Goal: Task Accomplishment & Management: Manage account settings

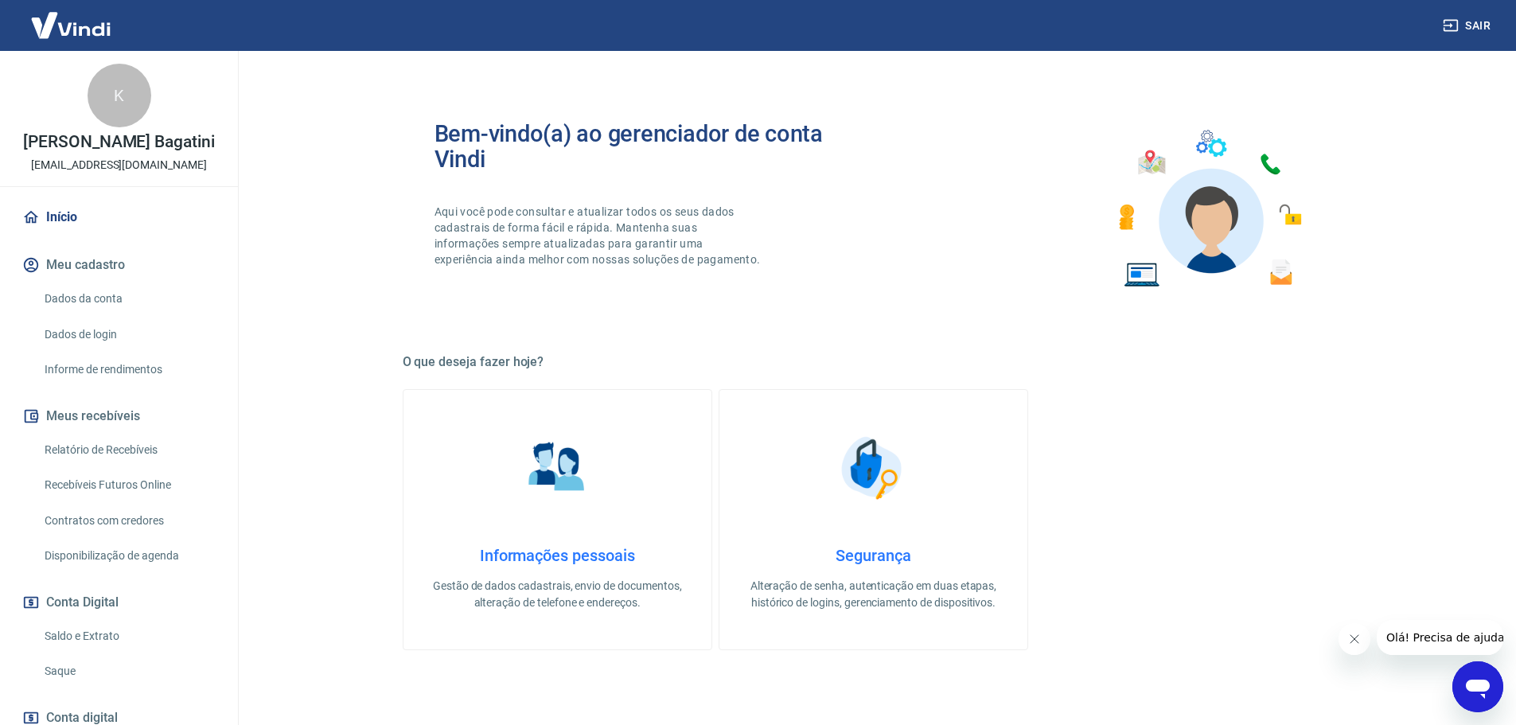
click at [126, 457] on link "Relatório de Recebíveis" at bounding box center [128, 450] width 181 height 33
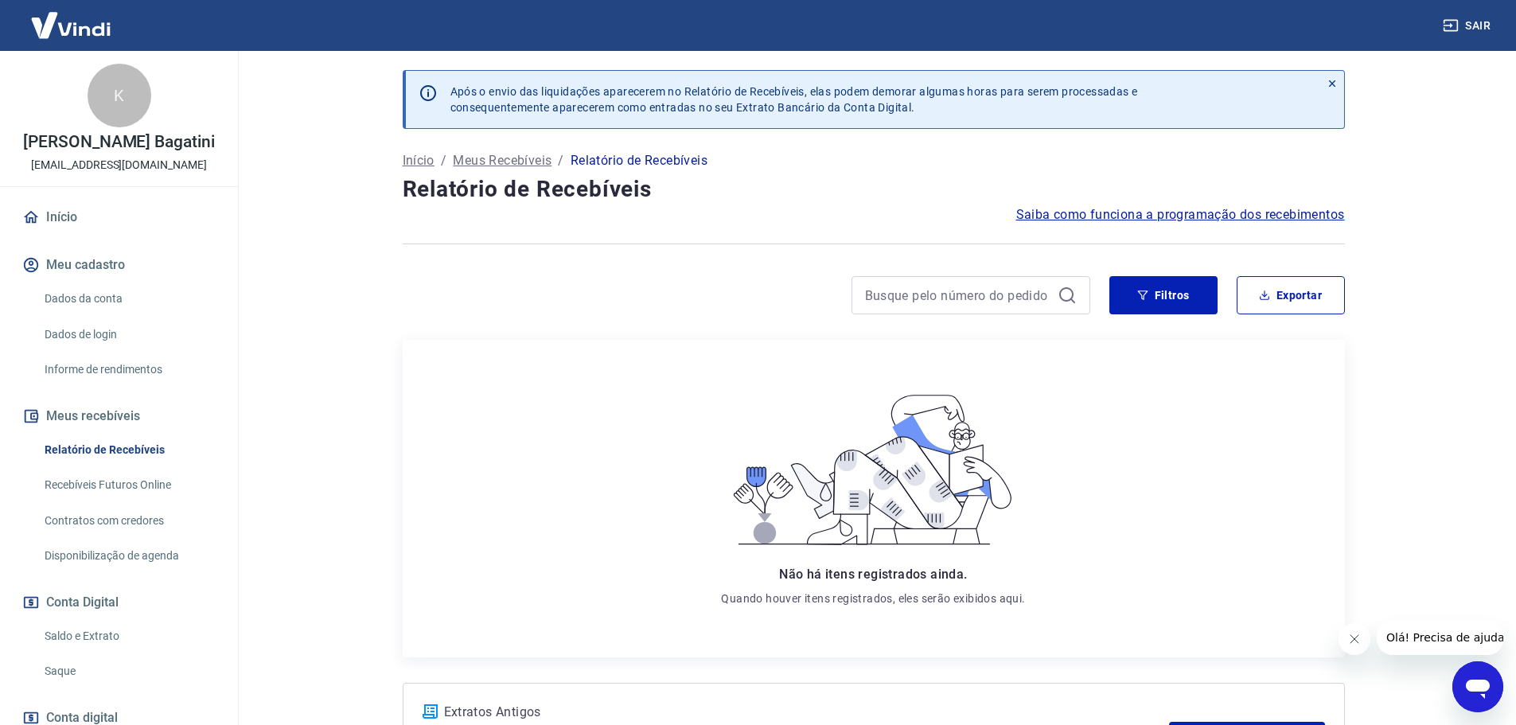
scroll to position [106, 0]
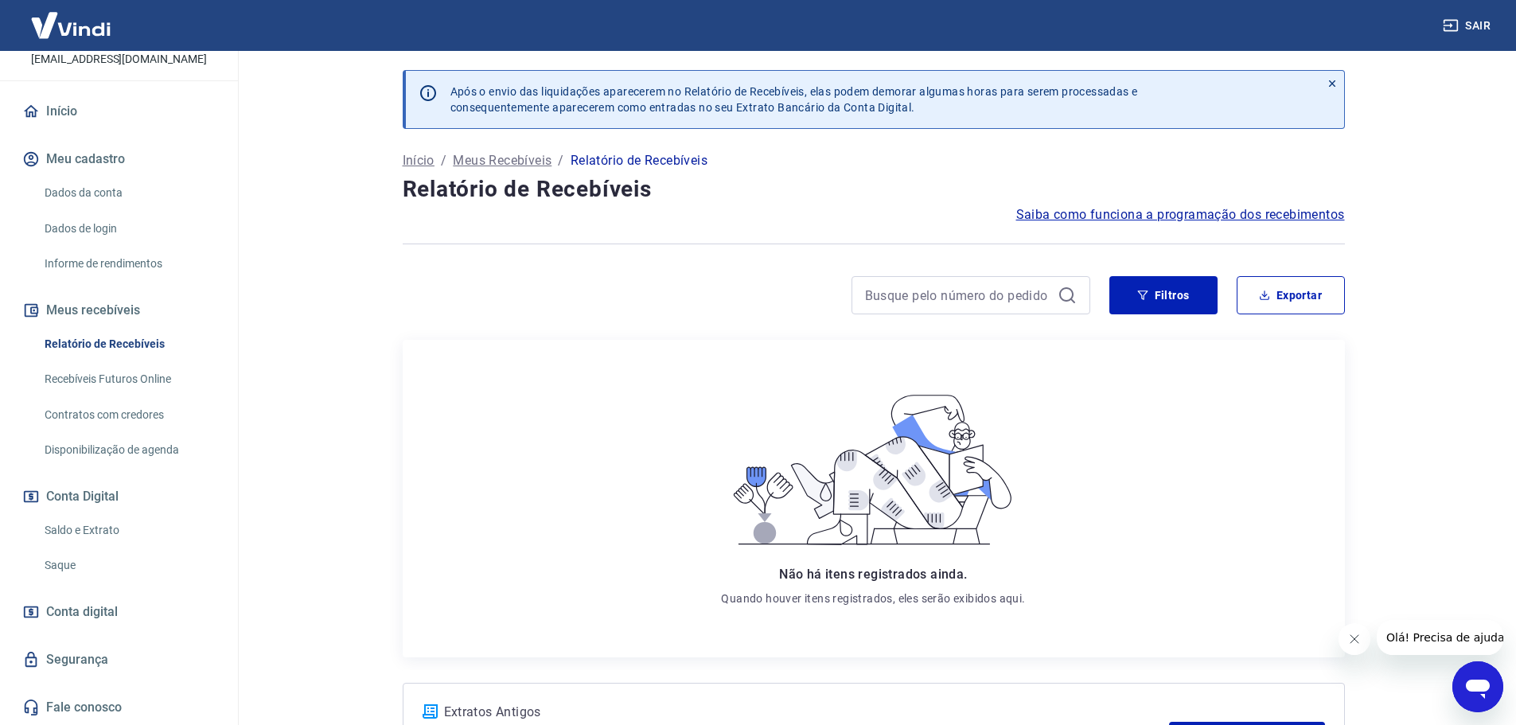
click at [103, 523] on link "Saldo e Extrato" at bounding box center [128, 530] width 181 height 33
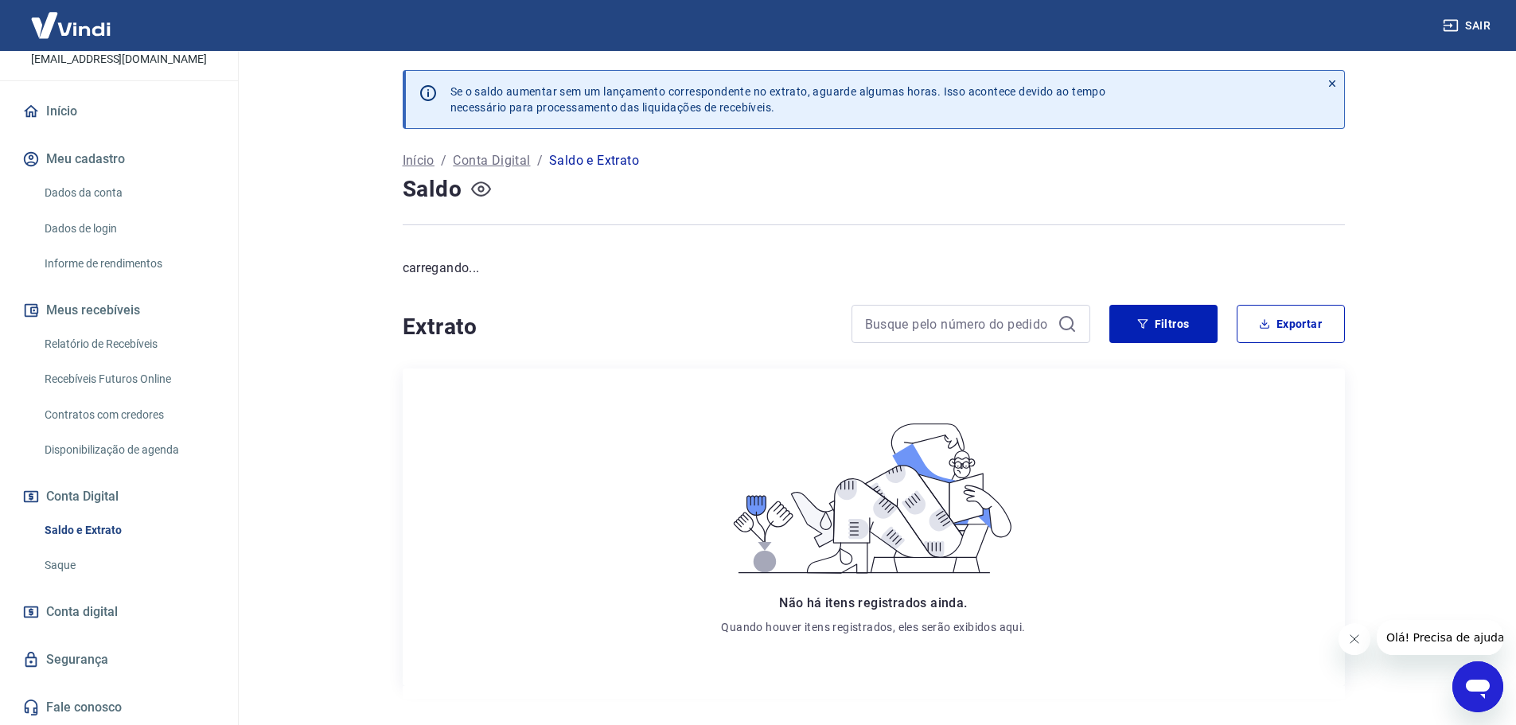
click at [485, 192] on icon "button" at bounding box center [481, 189] width 20 height 20
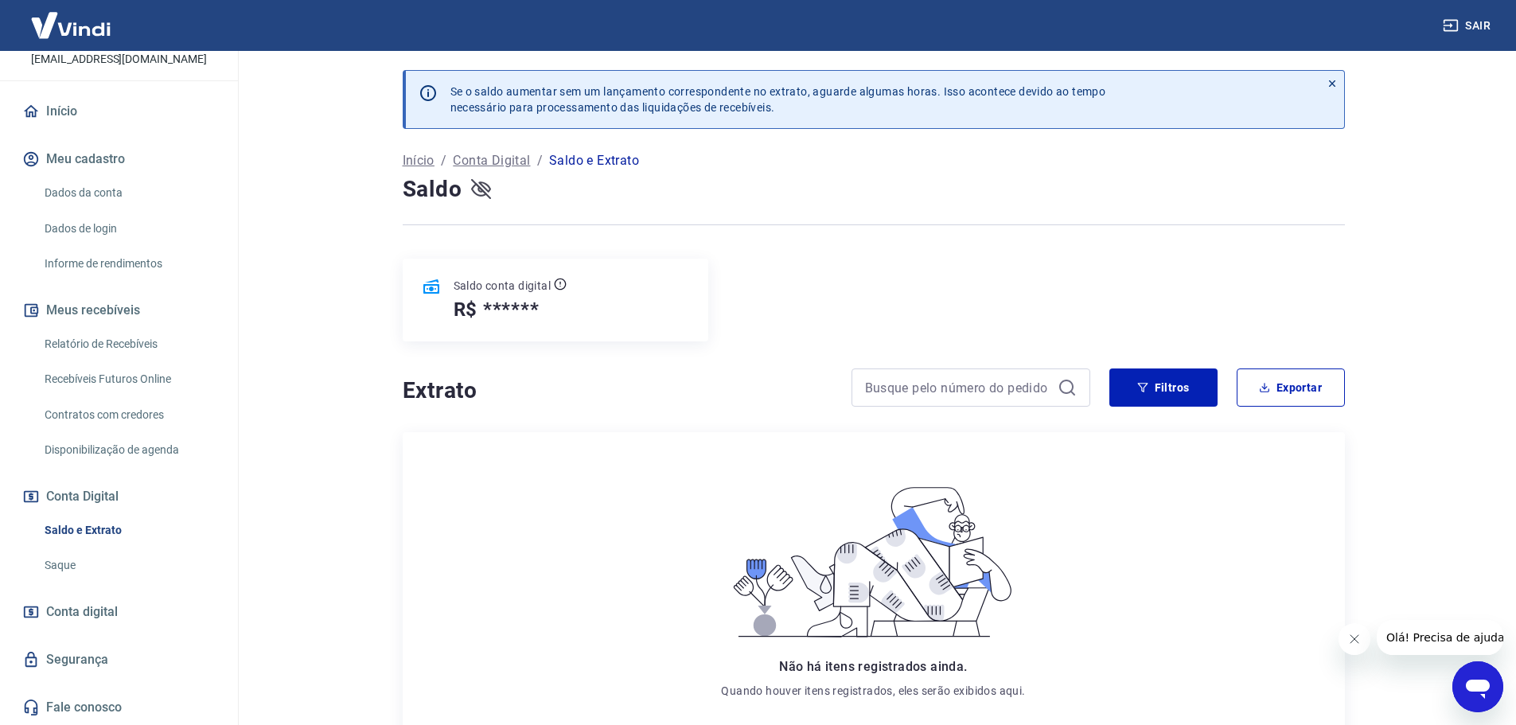
click at [471, 193] on icon "button" at bounding box center [481, 189] width 20 height 20
click at [120, 184] on link "Dados da conta" at bounding box center [128, 193] width 181 height 33
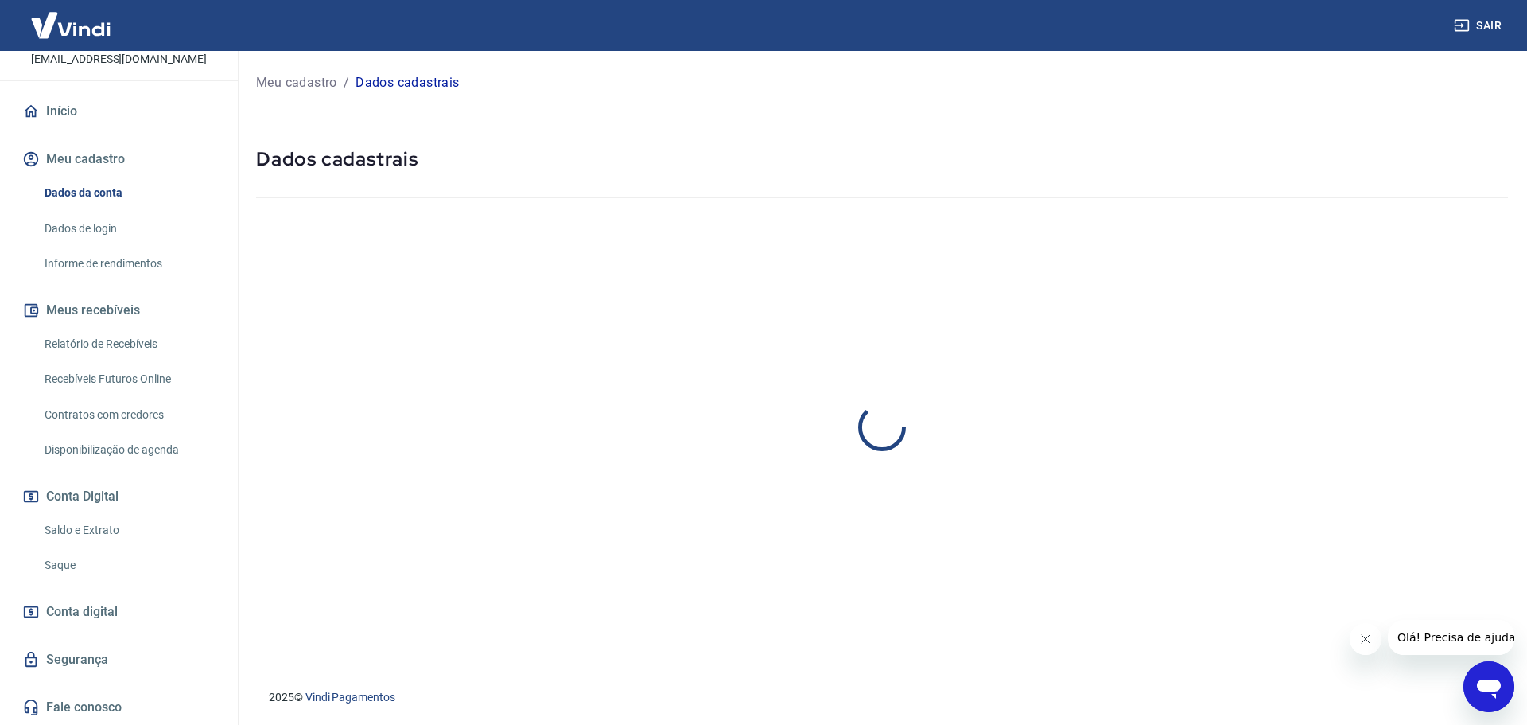
select select "PR"
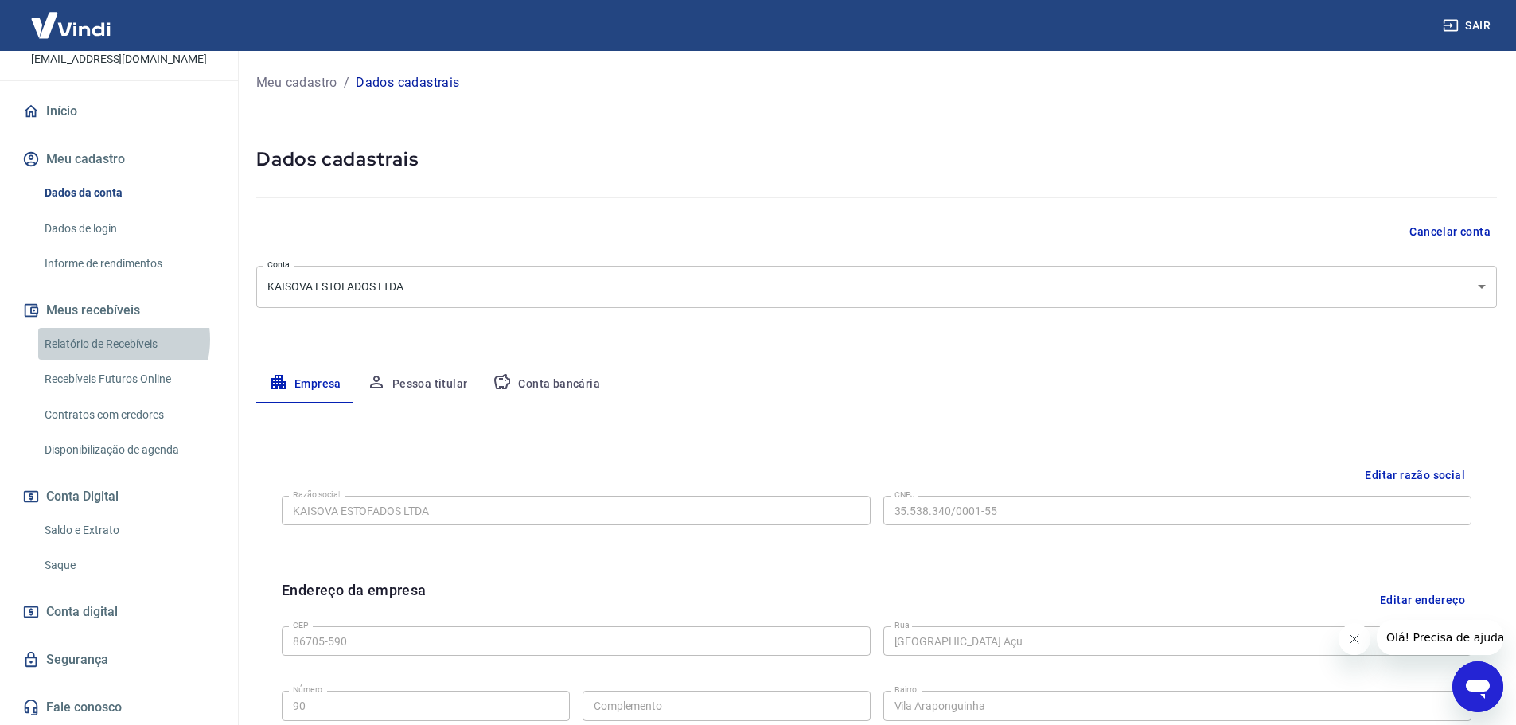
click at [111, 339] on link "Relatório de Recebíveis" at bounding box center [128, 344] width 181 height 33
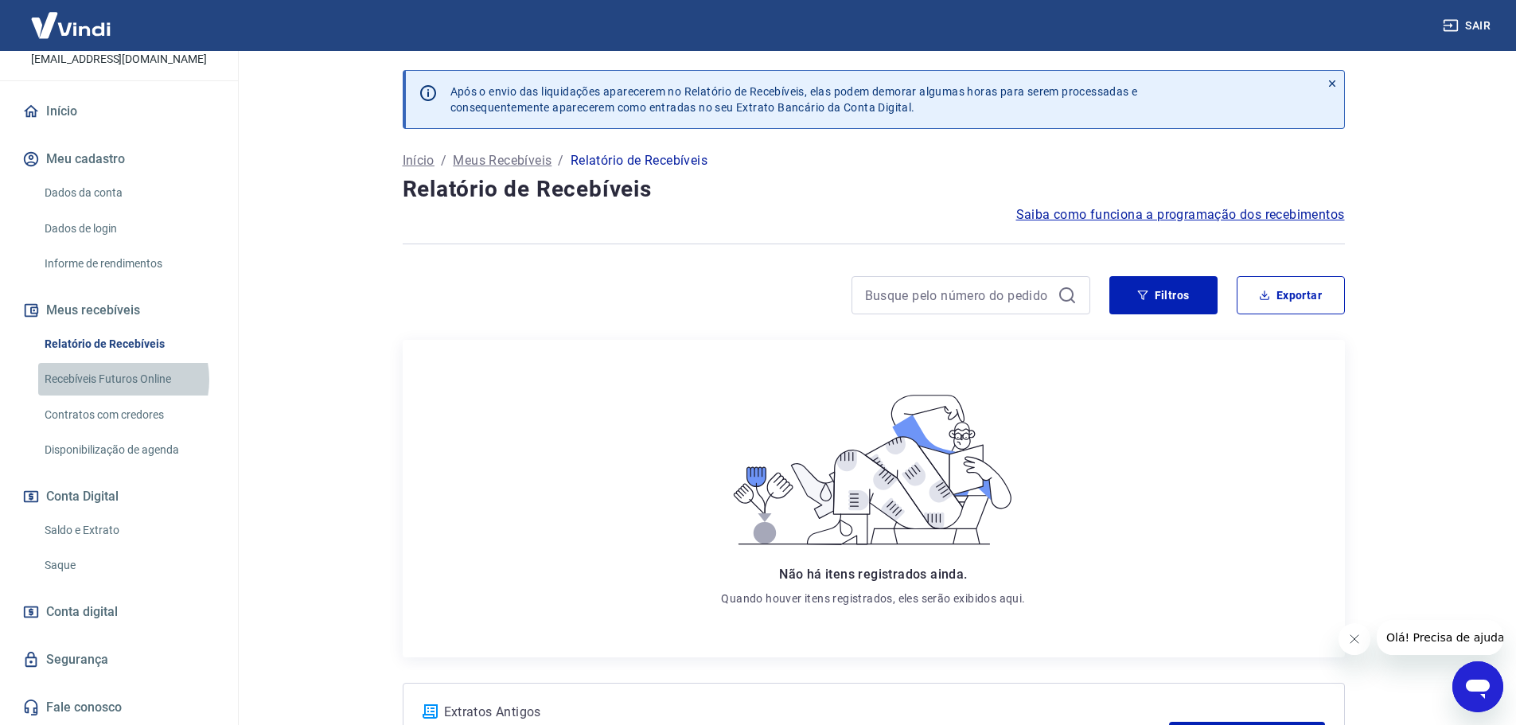
click at [115, 379] on link "Recebíveis Futuros Online" at bounding box center [128, 379] width 181 height 33
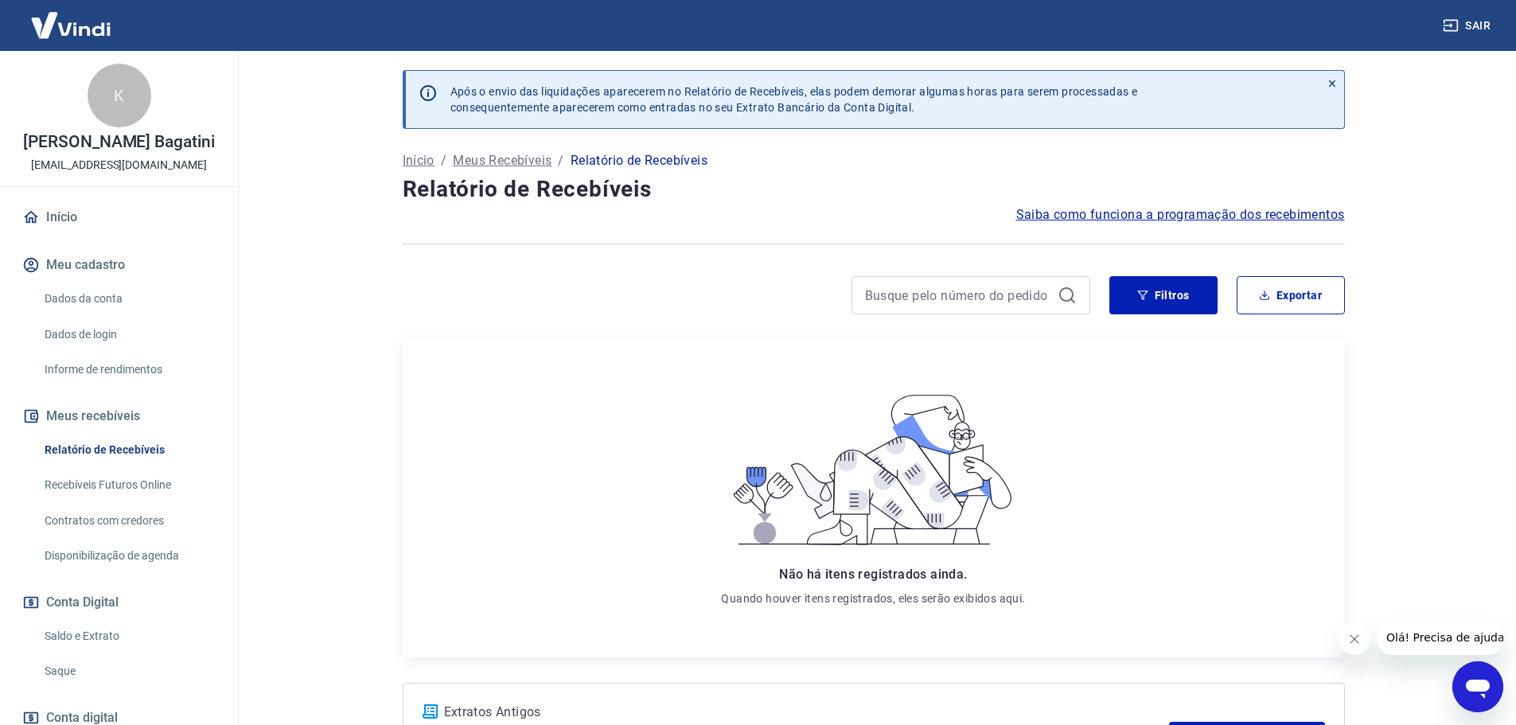
click at [74, 212] on link "Início" at bounding box center [119, 217] width 200 height 35
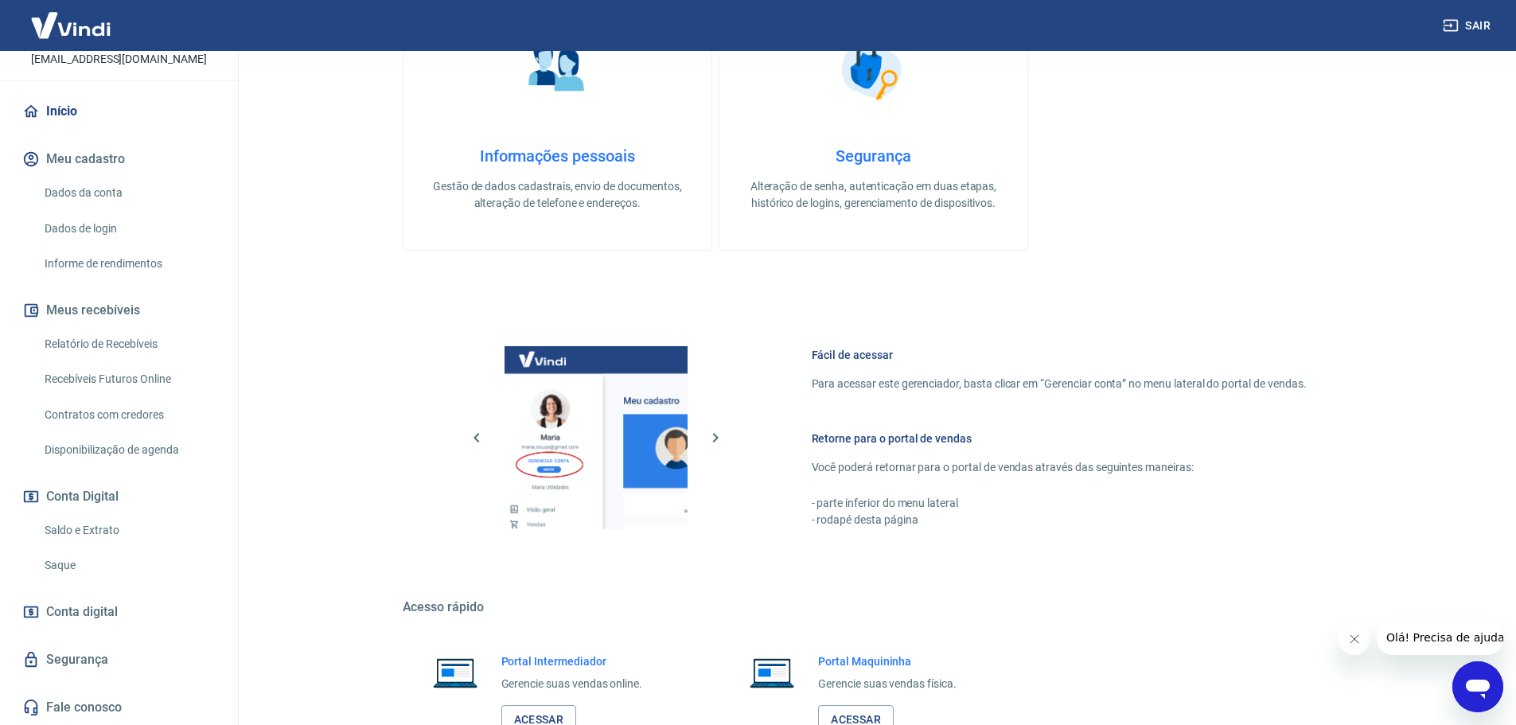
scroll to position [436, 0]
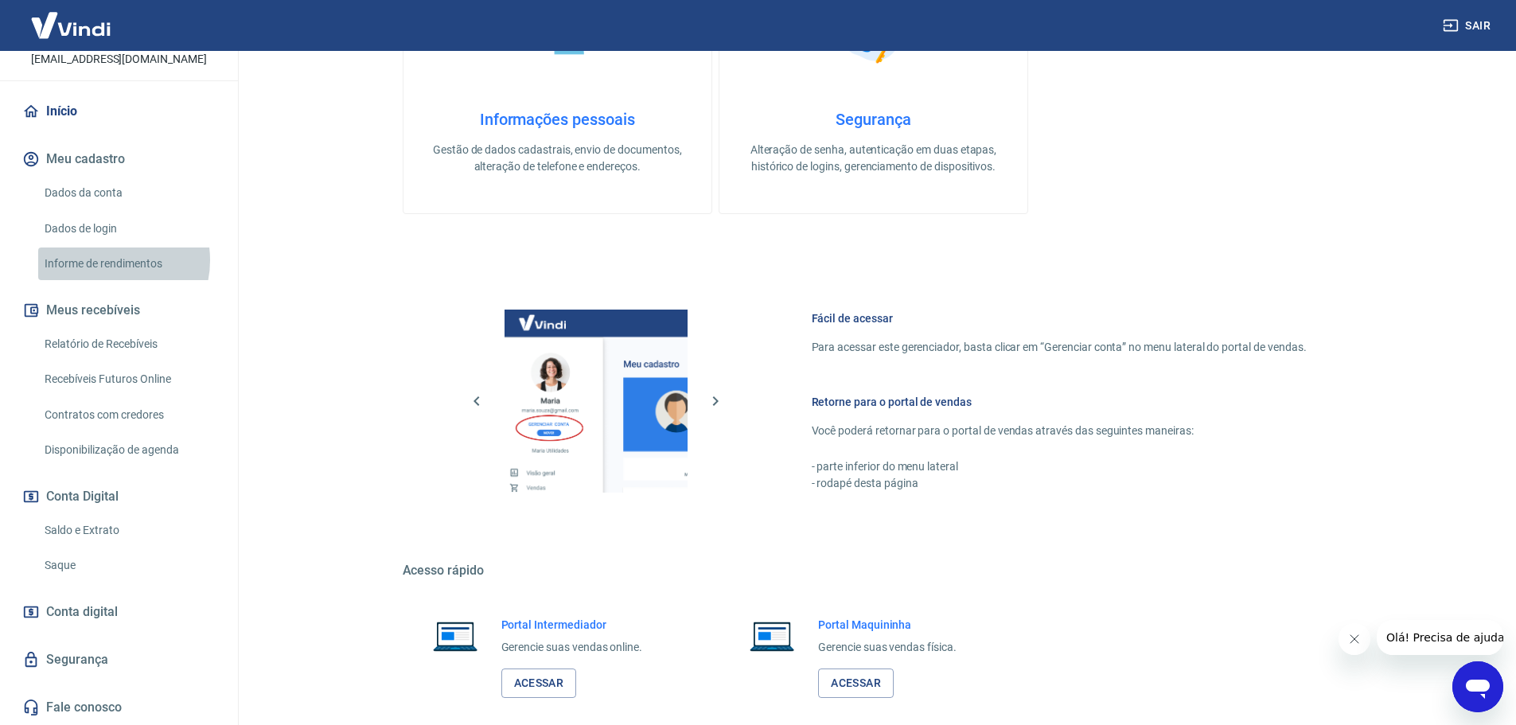
click at [108, 260] on link "Informe de rendimentos" at bounding box center [128, 263] width 181 height 33
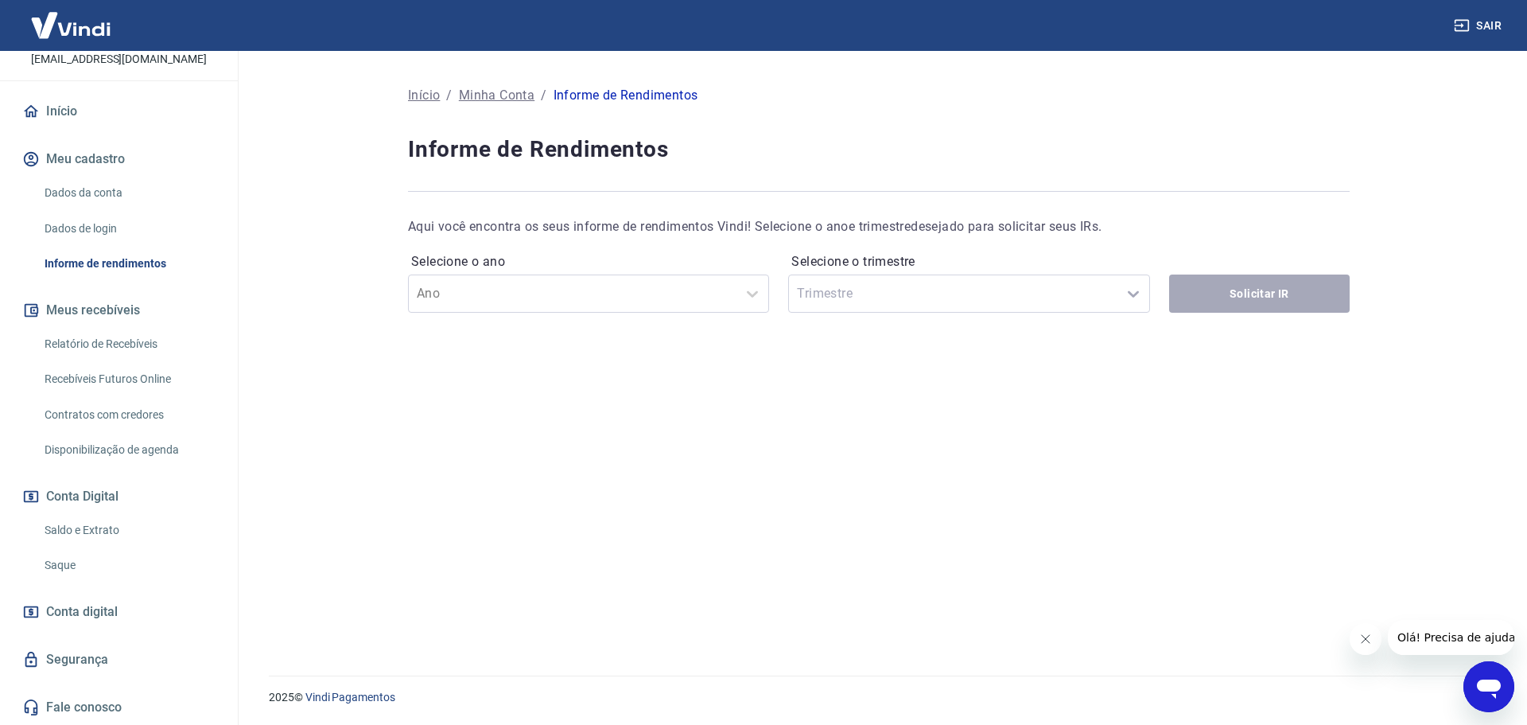
click at [82, 619] on span "Conta digital" at bounding box center [82, 612] width 72 height 22
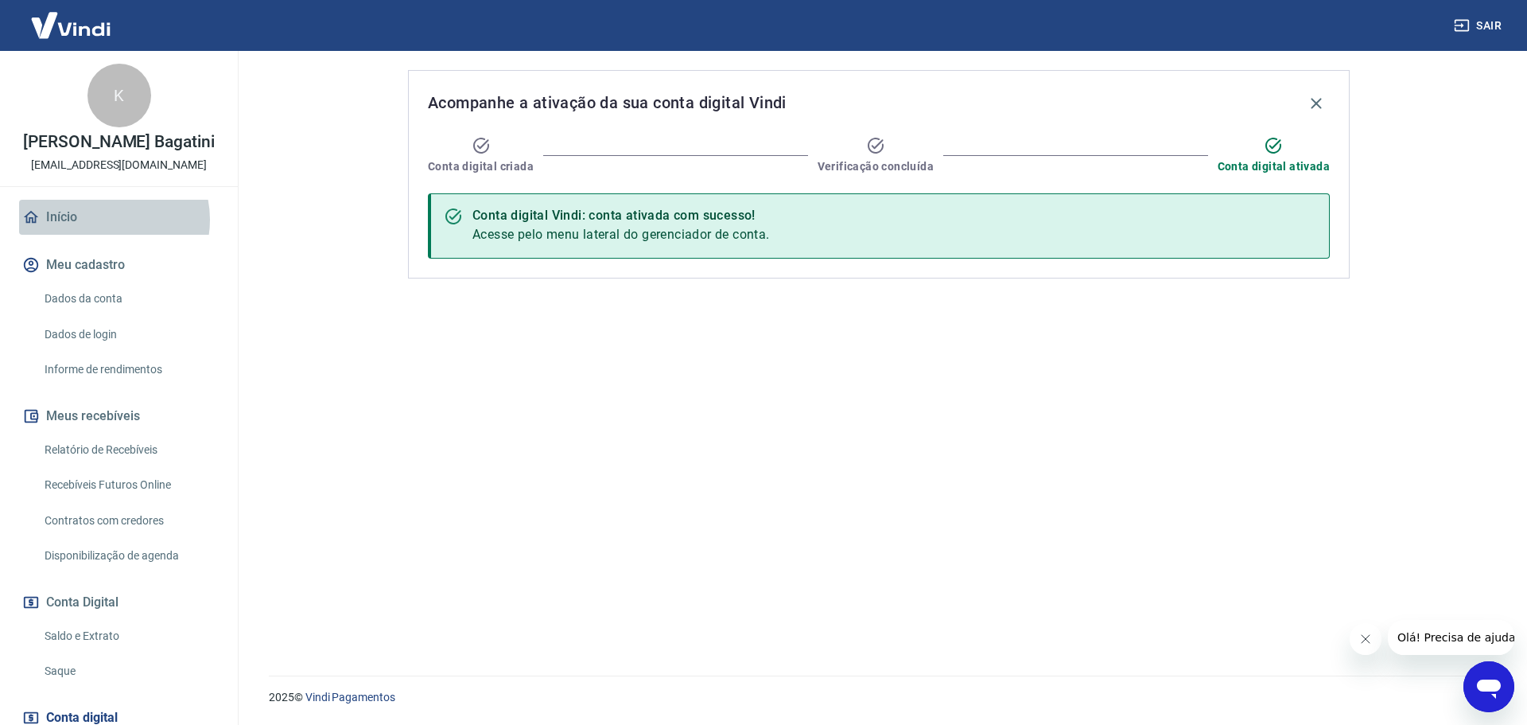
click at [107, 220] on link "Início" at bounding box center [119, 217] width 200 height 35
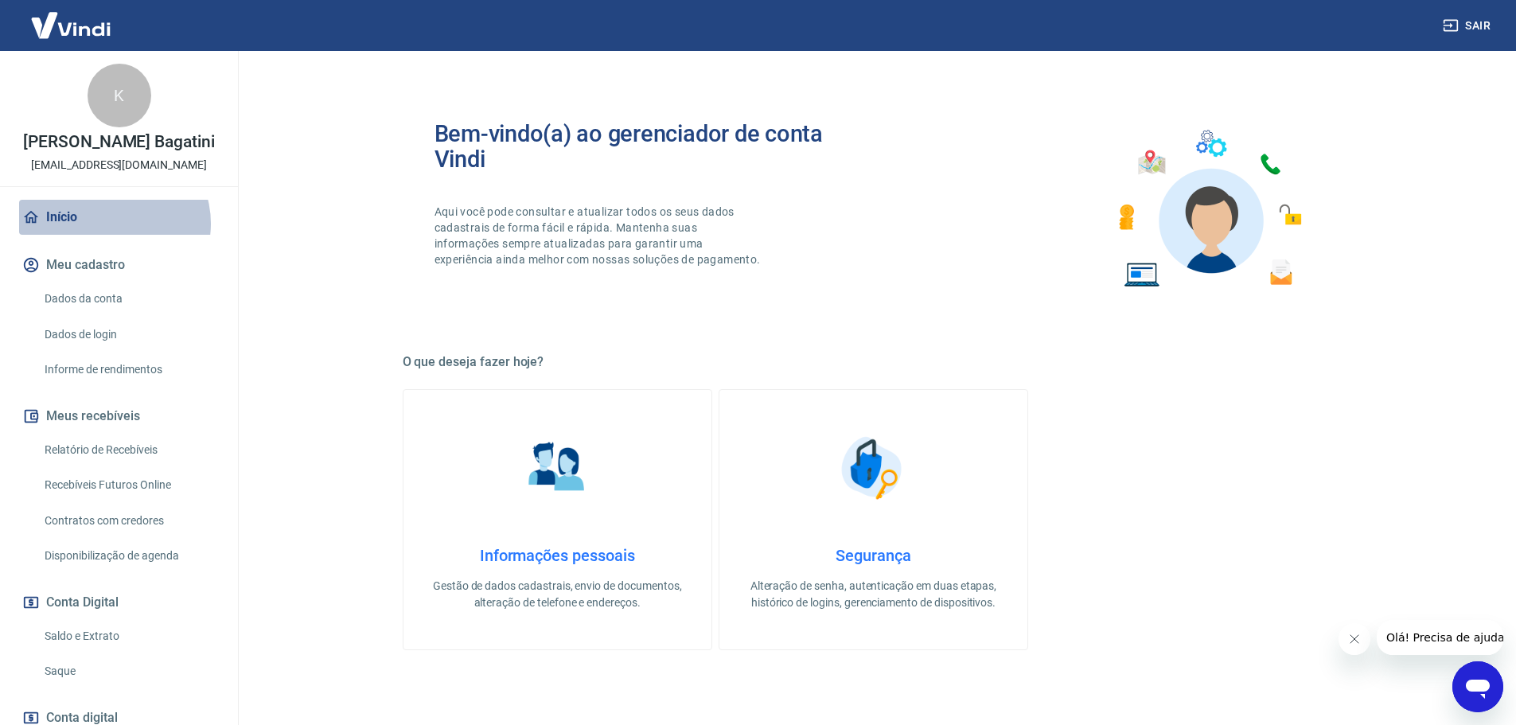
click at [111, 224] on link "Início" at bounding box center [119, 217] width 200 height 35
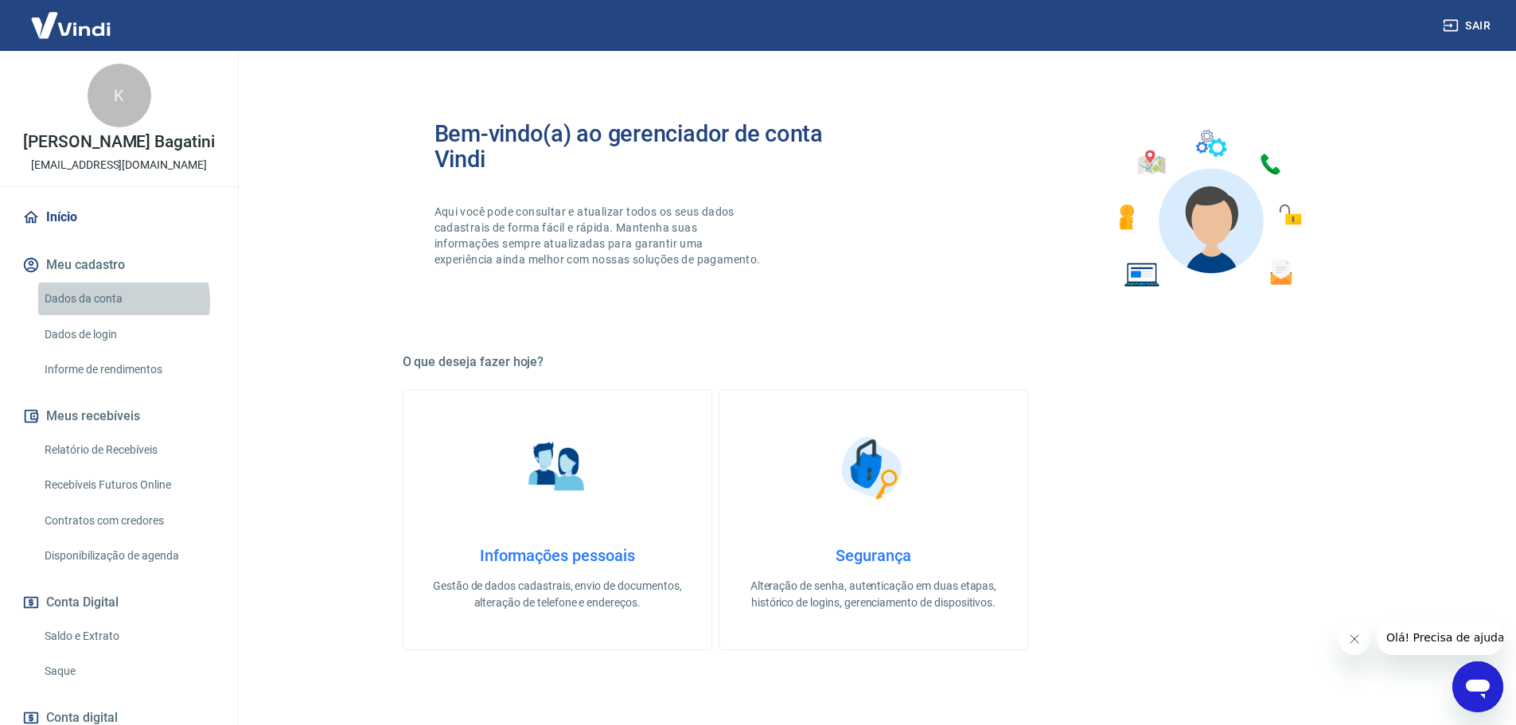
click at [114, 302] on link "Dados da conta" at bounding box center [128, 298] width 181 height 33
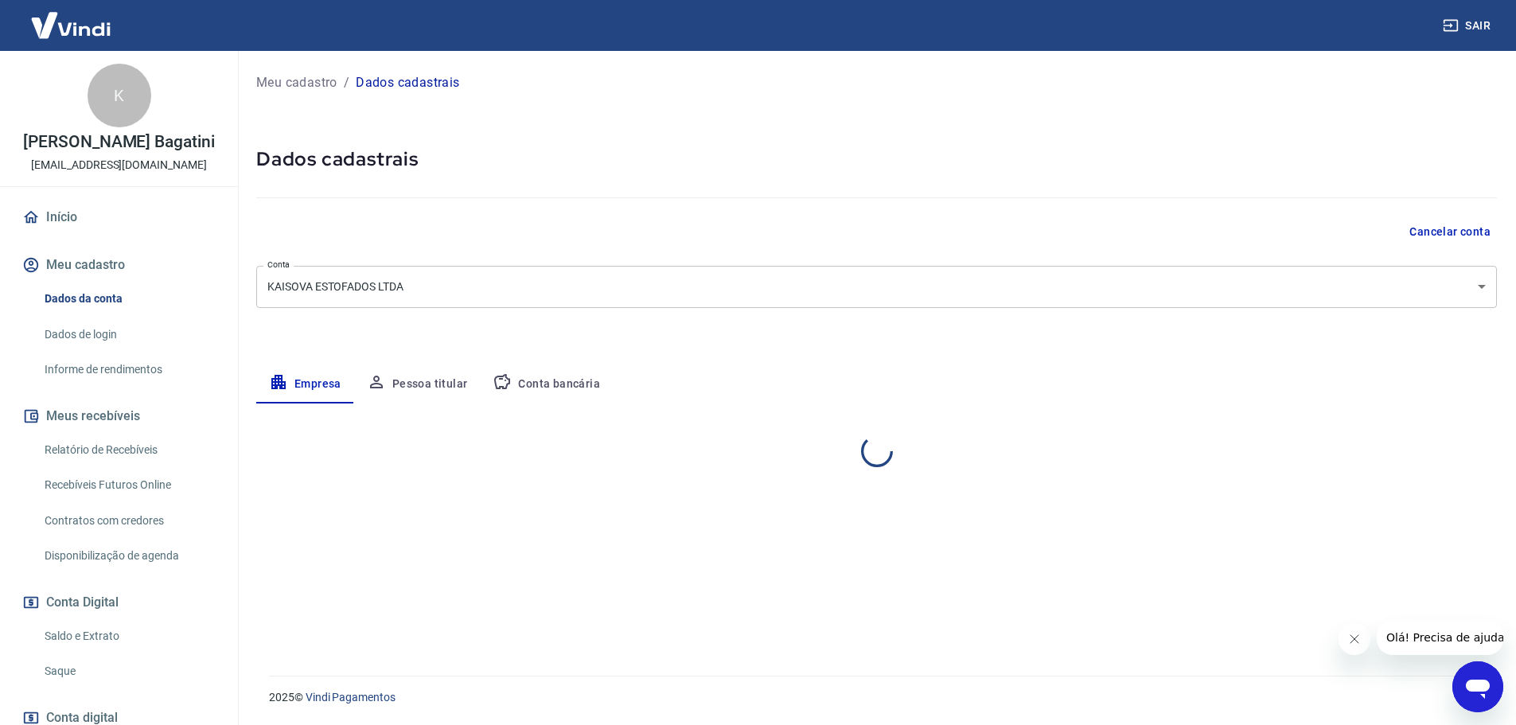
select select "PR"
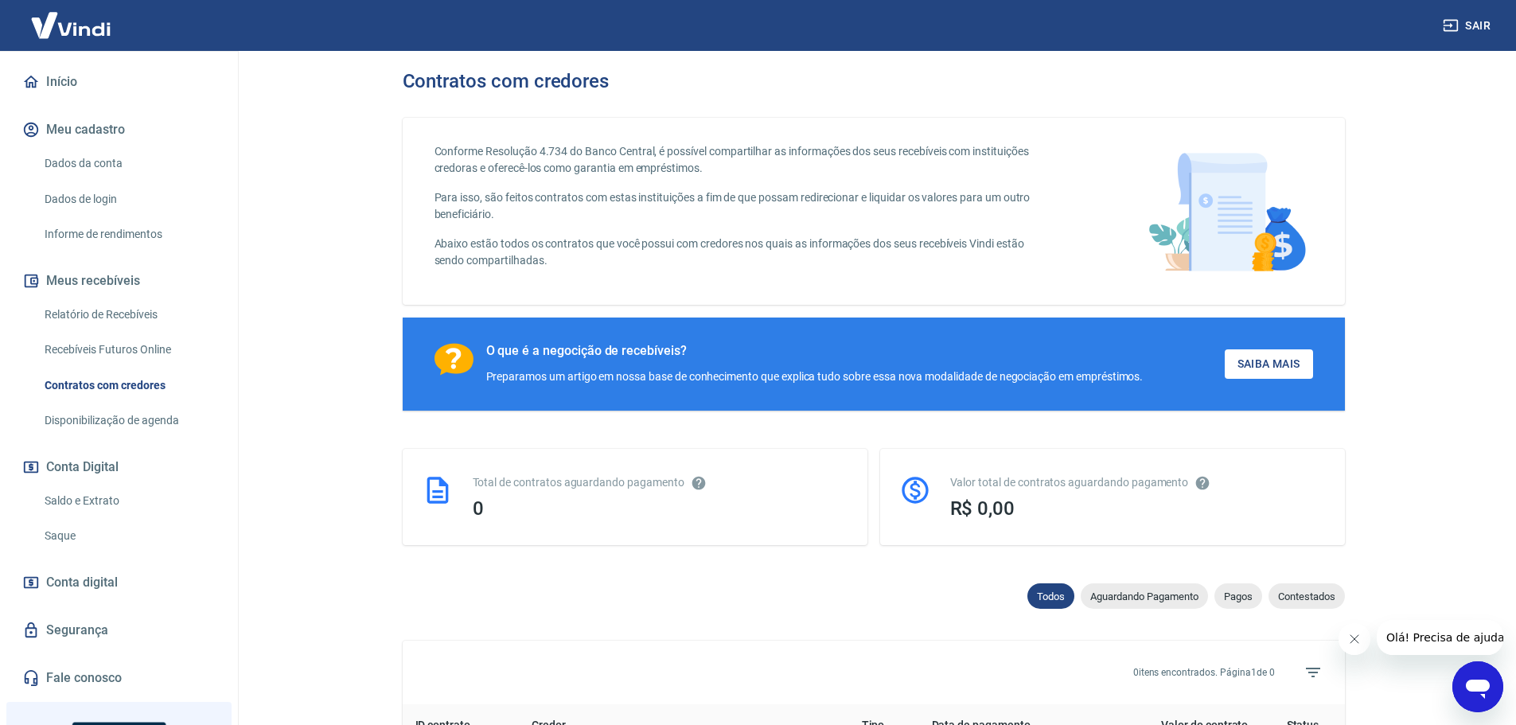
scroll to position [239, 0]
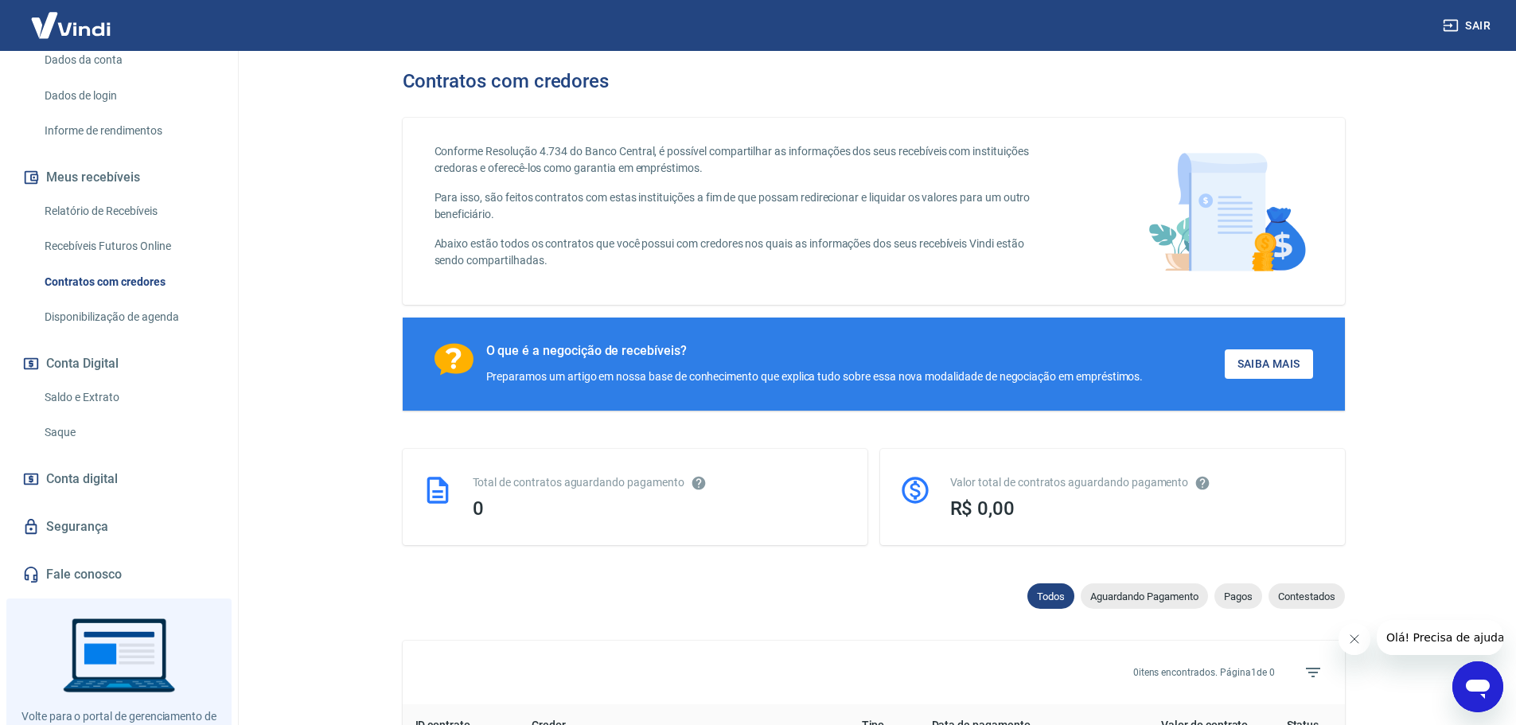
click at [102, 244] on link "Recebíveis Futuros Online" at bounding box center [128, 246] width 181 height 33
